Goal: Transaction & Acquisition: Purchase product/service

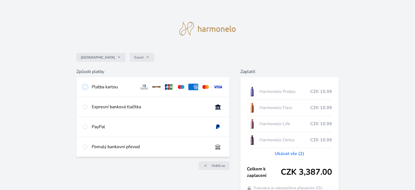
click at [86, 86] on input "radio" at bounding box center [85, 87] width 4 height 4
radio input "true"
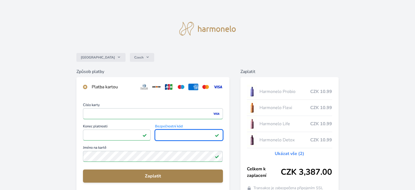
click at [144, 175] on span "Zaplatit" at bounding box center [152, 175] width 131 height 7
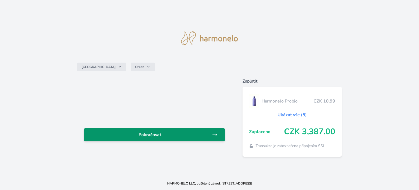
click at [145, 133] on span "Pokračovat" at bounding box center [150, 134] width 124 height 7
